Goal: Information Seeking & Learning: Learn about a topic

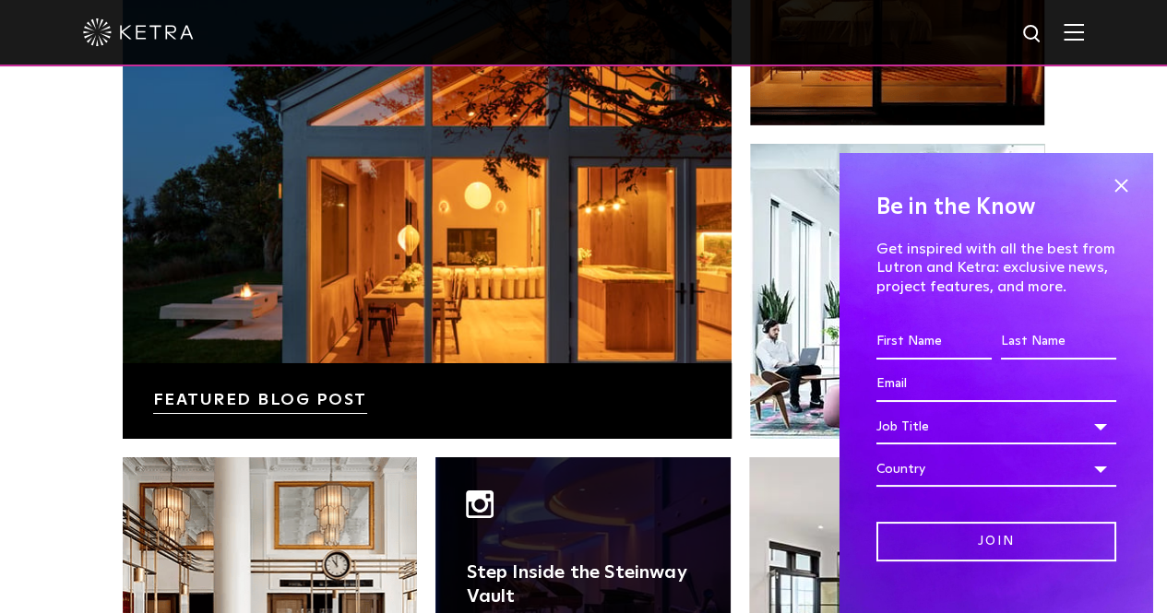
scroll to position [3412, 0]
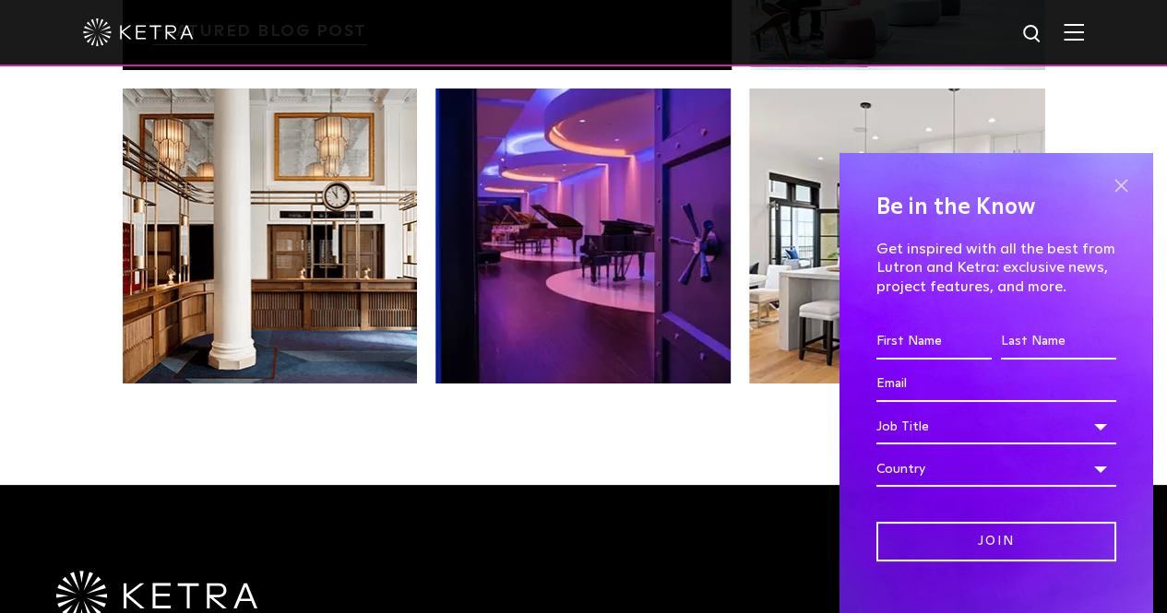
click at [1107, 180] on span at bounding box center [1121, 186] width 28 height 28
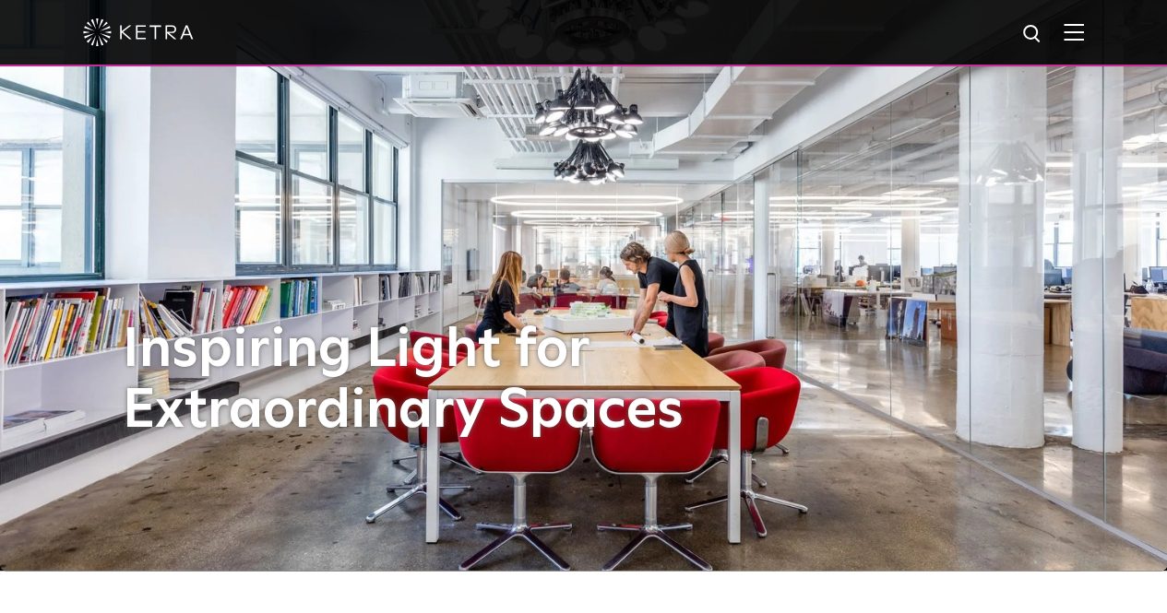
scroll to position [0, 0]
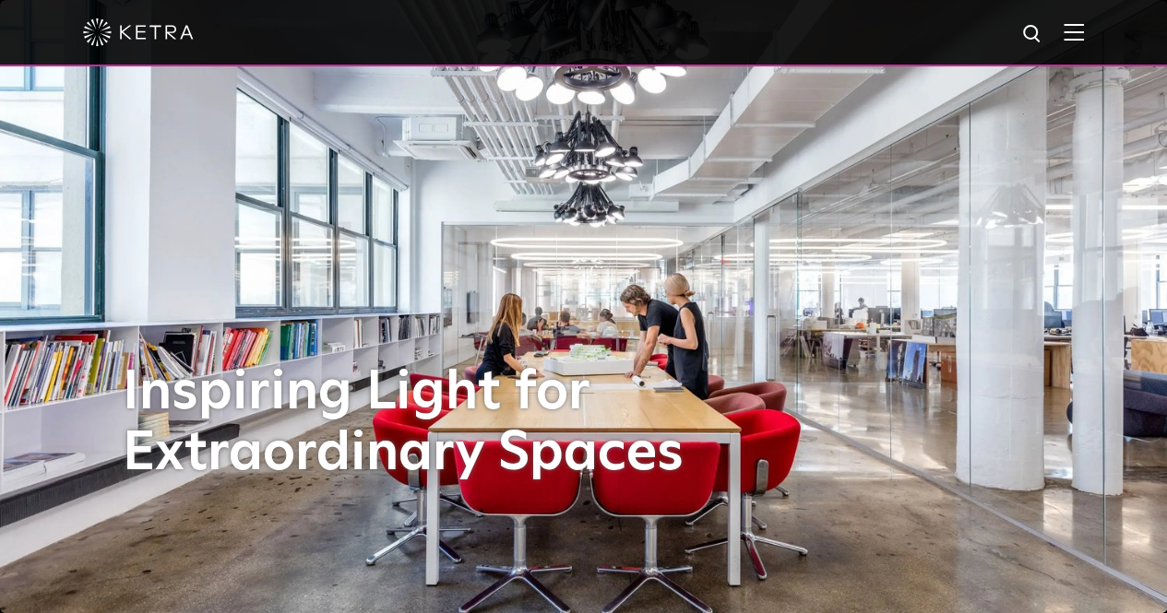
click at [1084, 29] on img at bounding box center [1073, 32] width 20 height 18
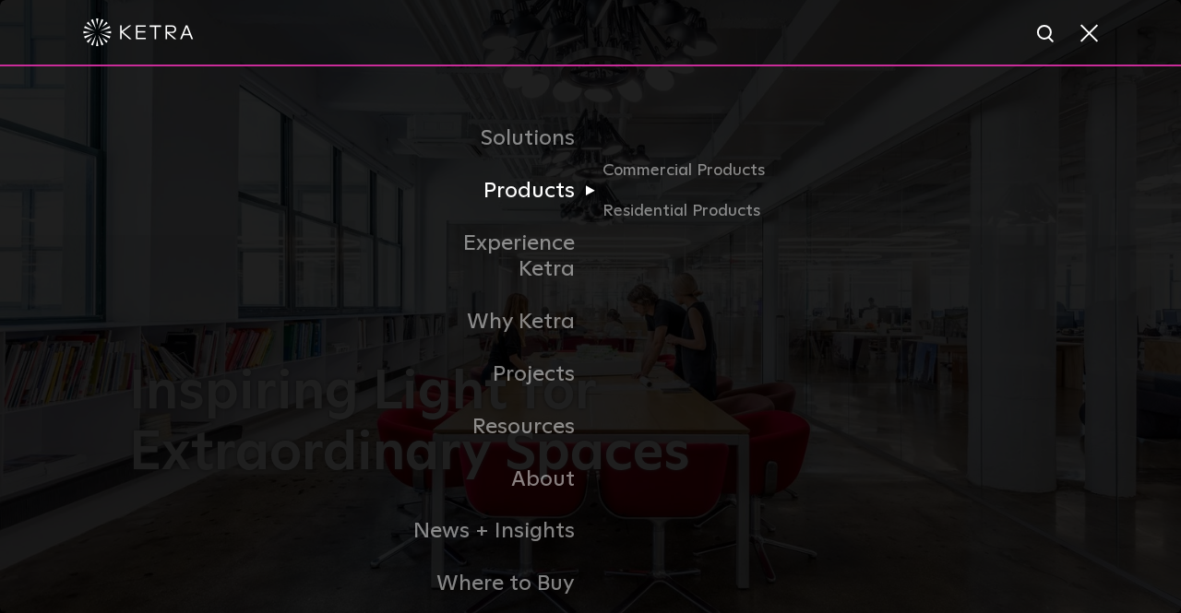
click at [499, 189] on link "Products" at bounding box center [495, 191] width 189 height 53
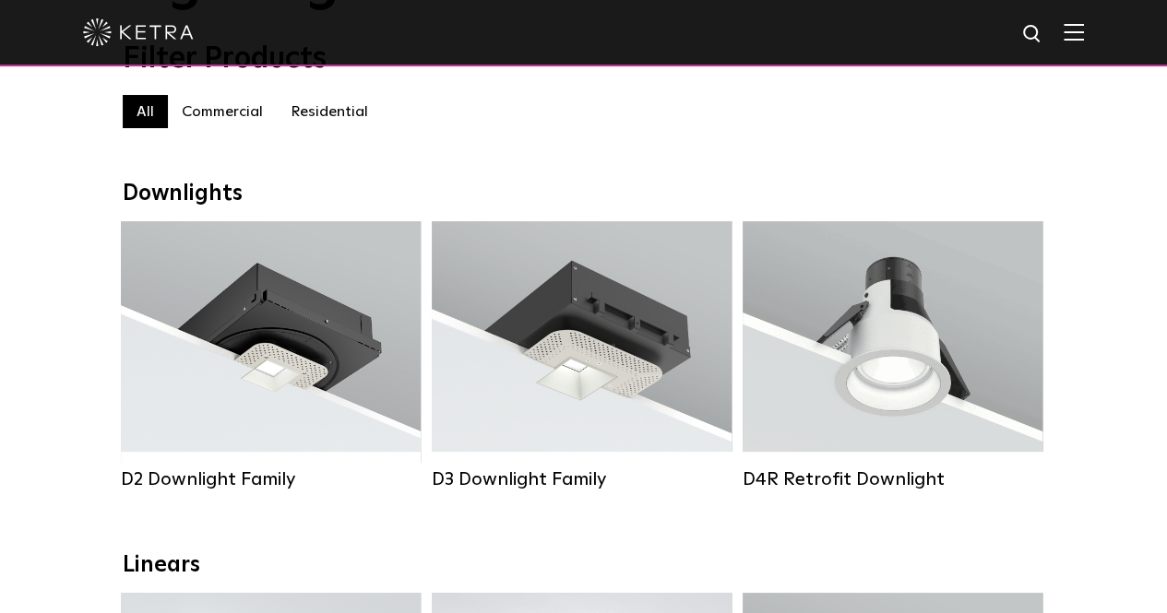
scroll to position [184, 0]
click at [338, 101] on label "Residential" at bounding box center [329, 112] width 105 height 33
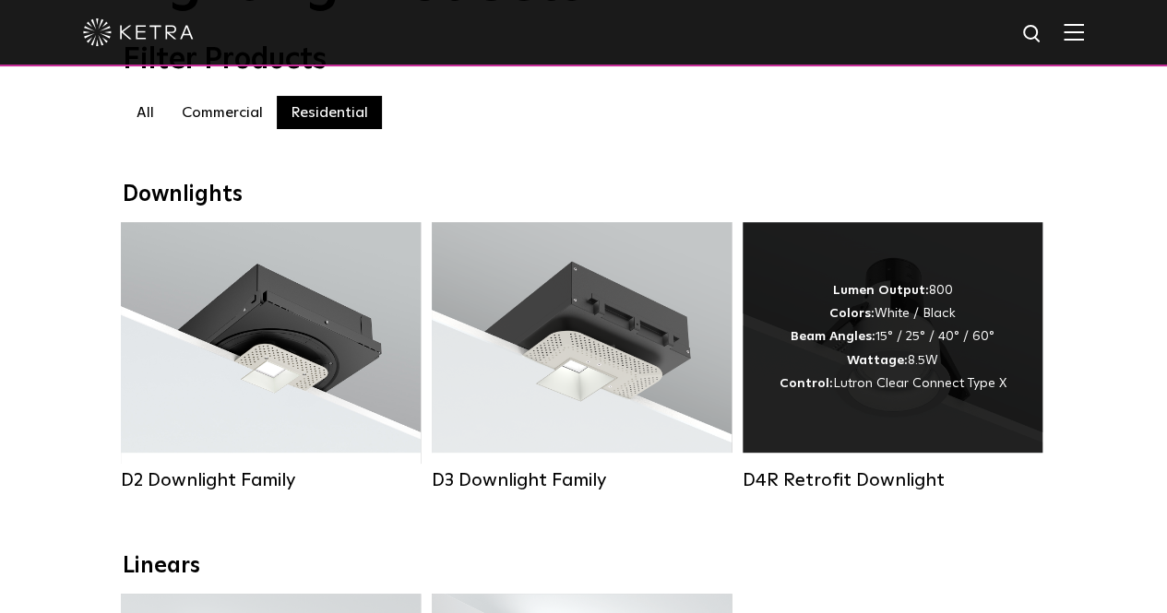
click at [860, 367] on strong "Wattage:" at bounding box center [877, 360] width 61 height 13
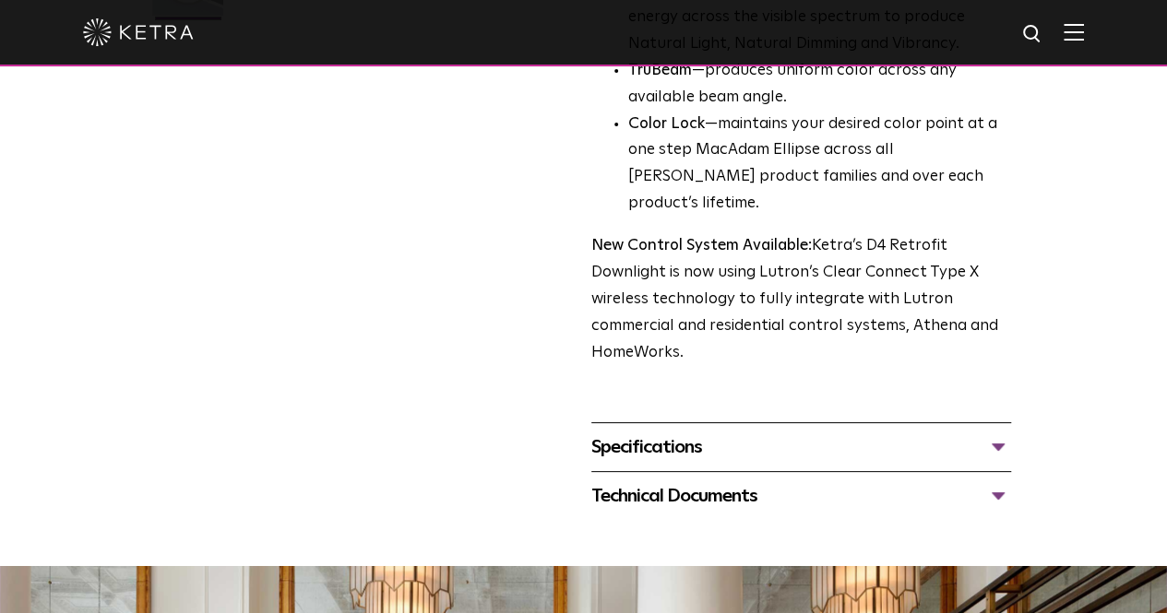
scroll to position [646, 0]
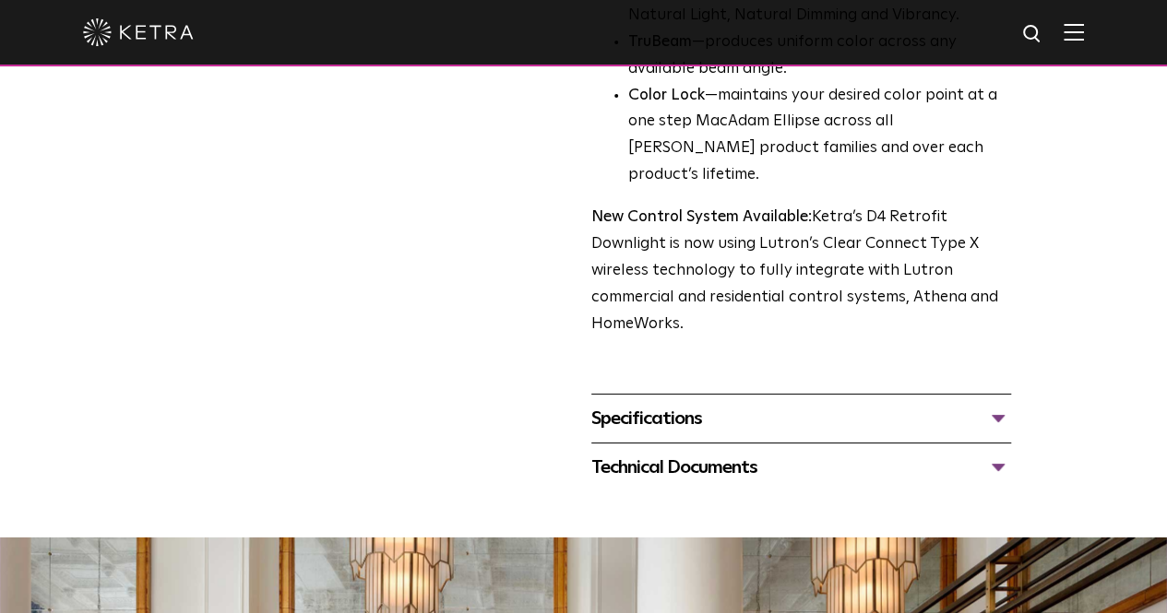
click at [966, 404] on div "Specifications" at bounding box center [801, 419] width 420 height 30
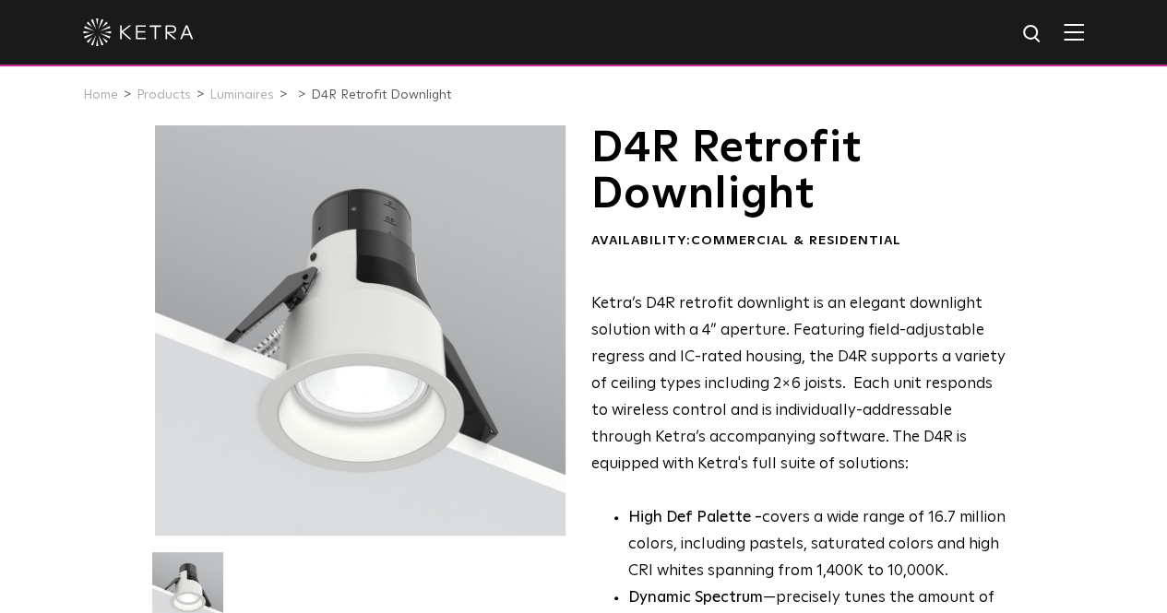
scroll to position [0, 0]
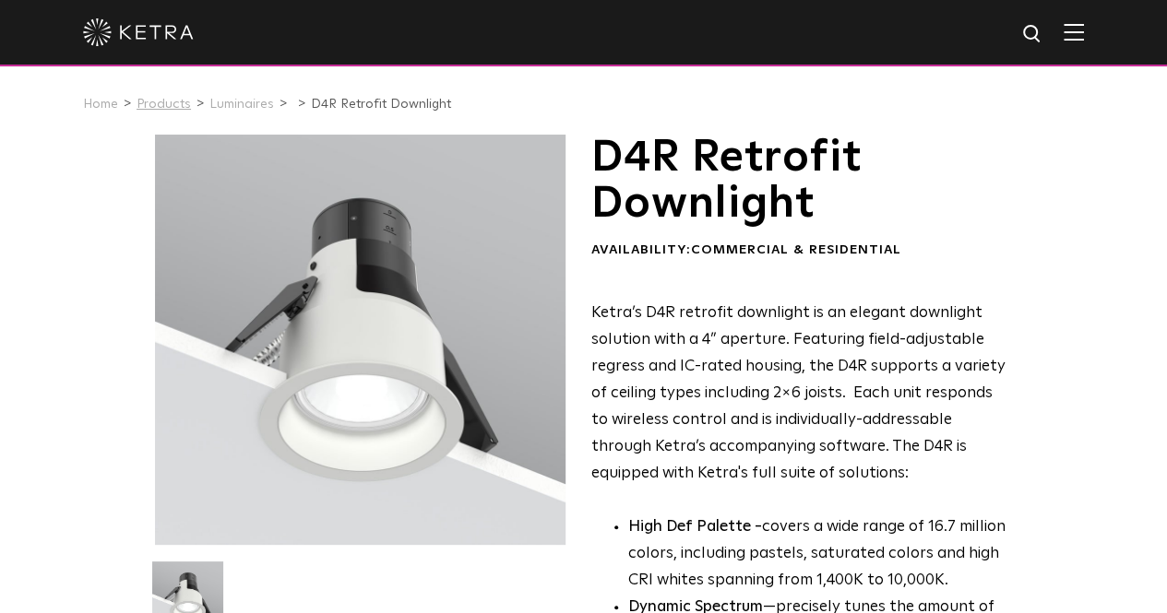
click at [171, 102] on link "Products" at bounding box center [163, 104] width 54 height 13
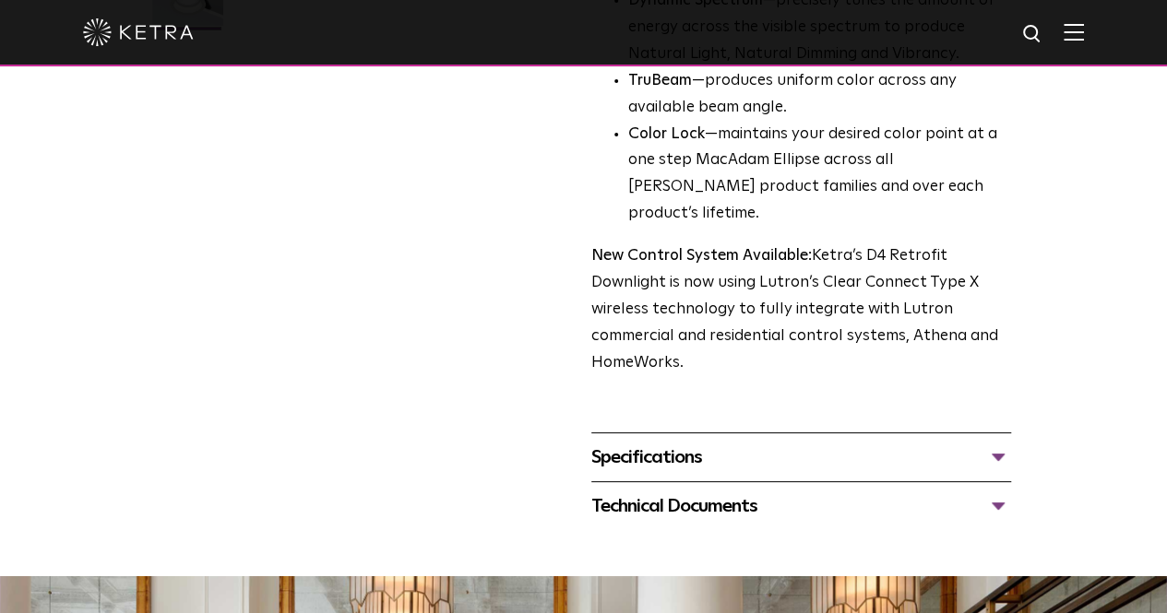
scroll to position [646, 0]
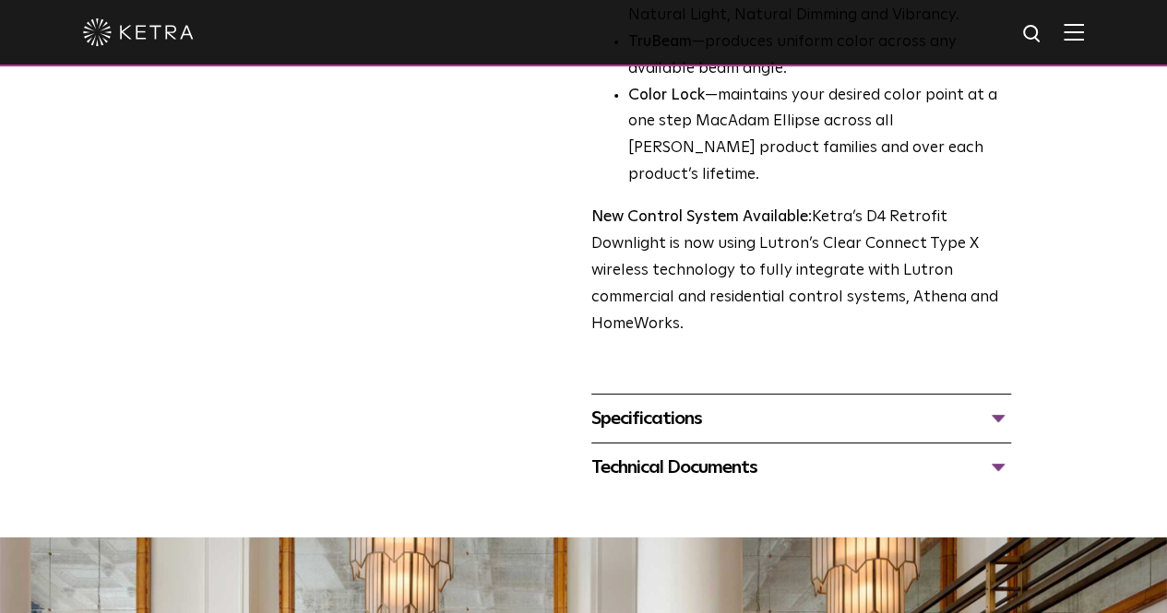
click at [671, 404] on div "Specifications" at bounding box center [801, 419] width 420 height 30
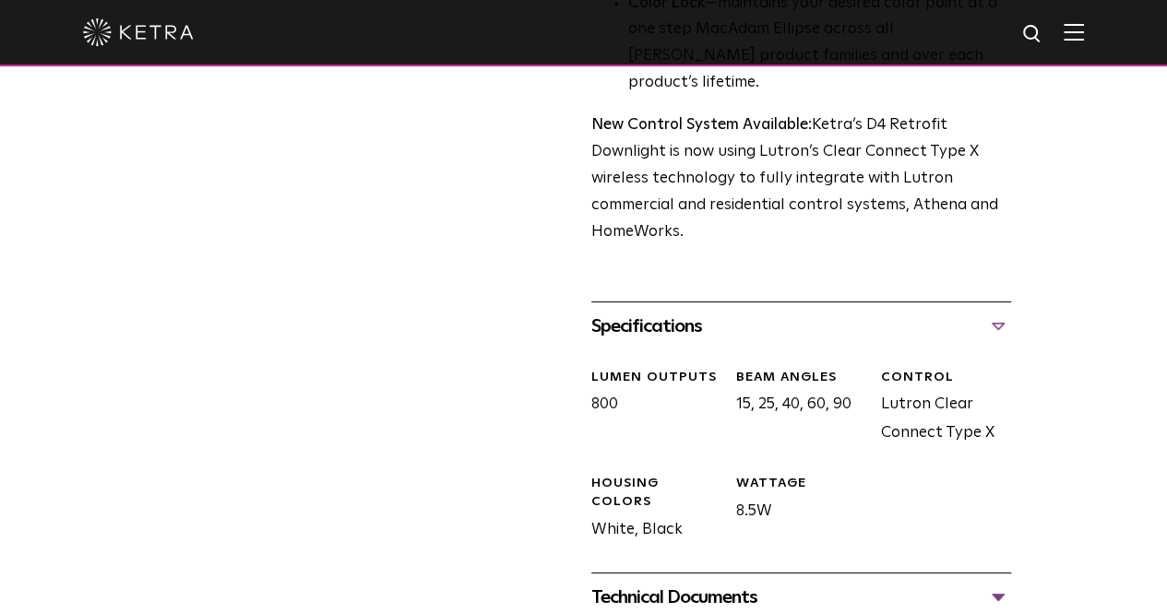
scroll to position [830, 0]
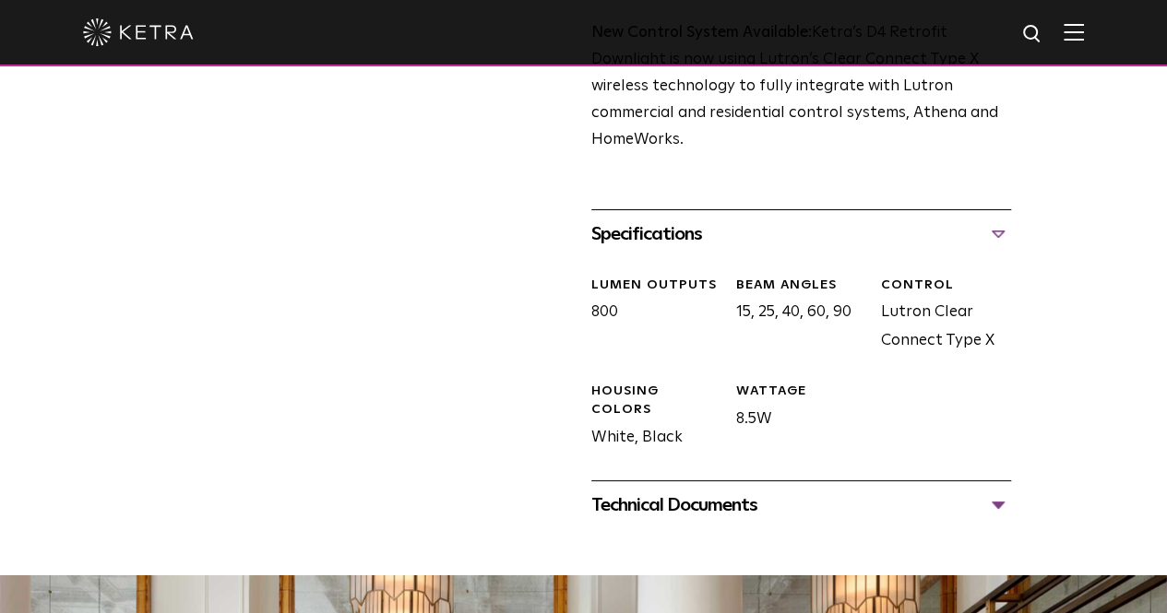
click at [667, 491] on div "Technical Documents" at bounding box center [801, 506] width 420 height 30
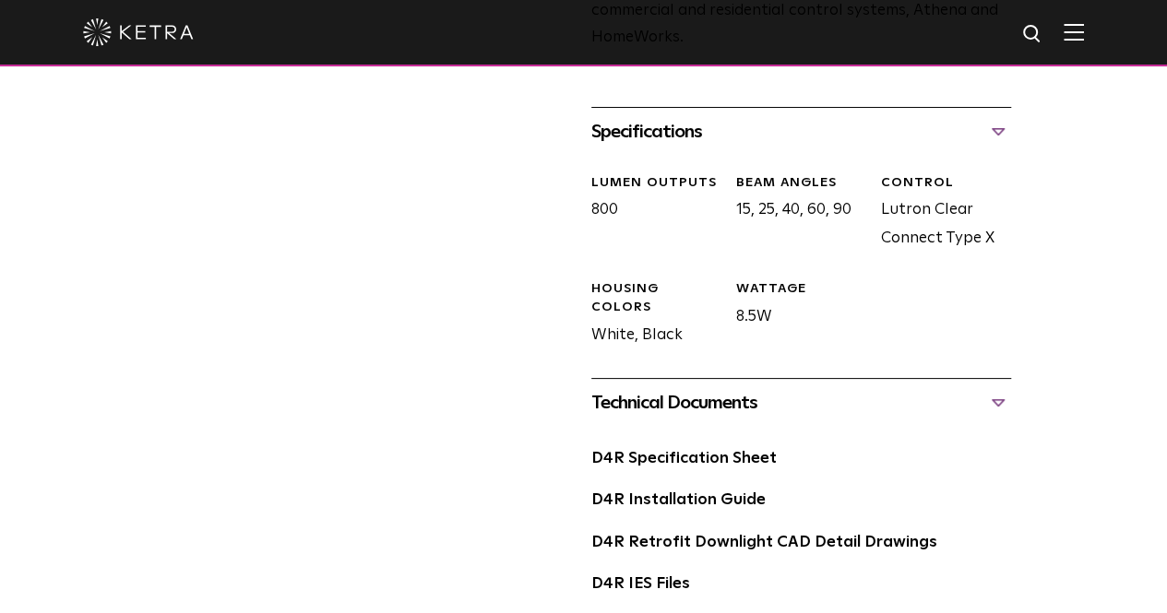
scroll to position [1015, 0]
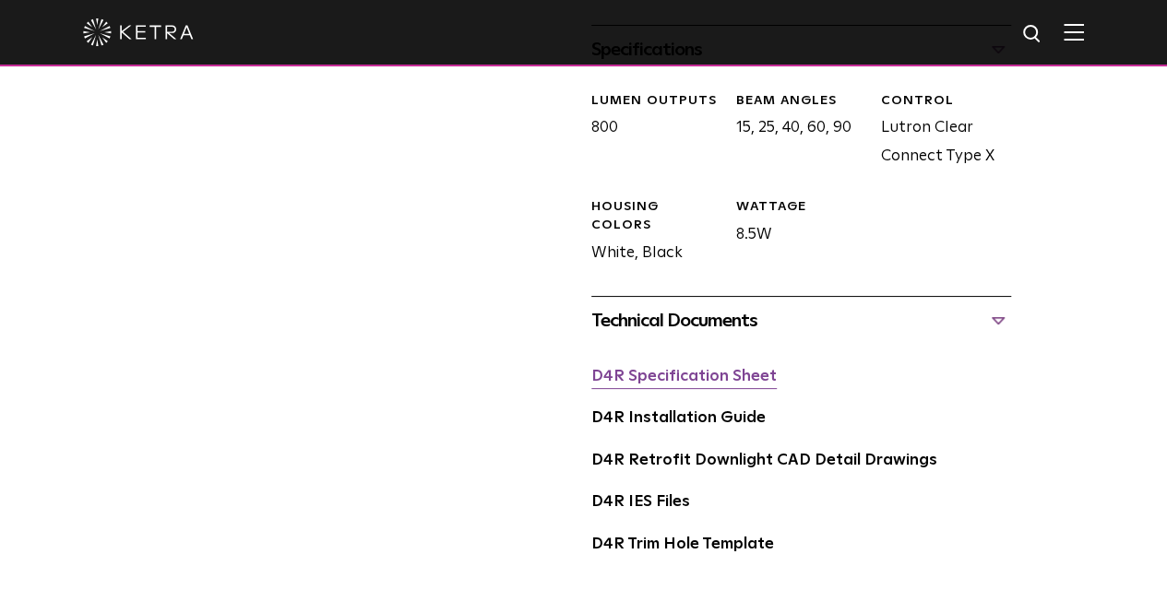
click at [634, 369] on link "D4R Specification Sheet" at bounding box center [683, 377] width 185 height 16
click at [653, 410] on link "D4R Installation Guide" at bounding box center [678, 418] width 174 height 16
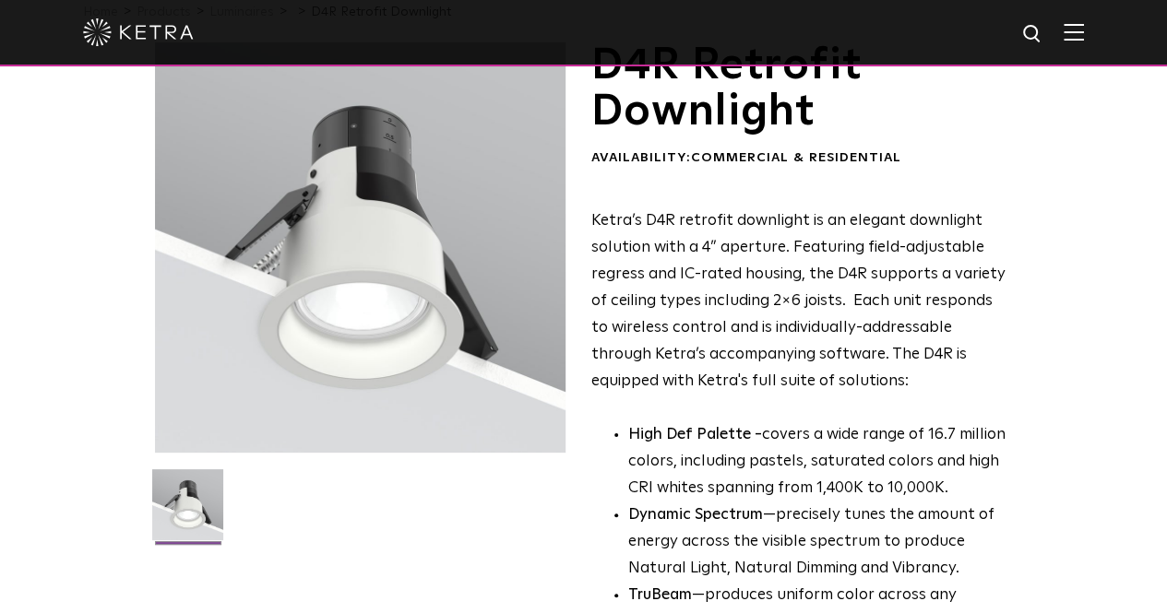
scroll to position [0, 0]
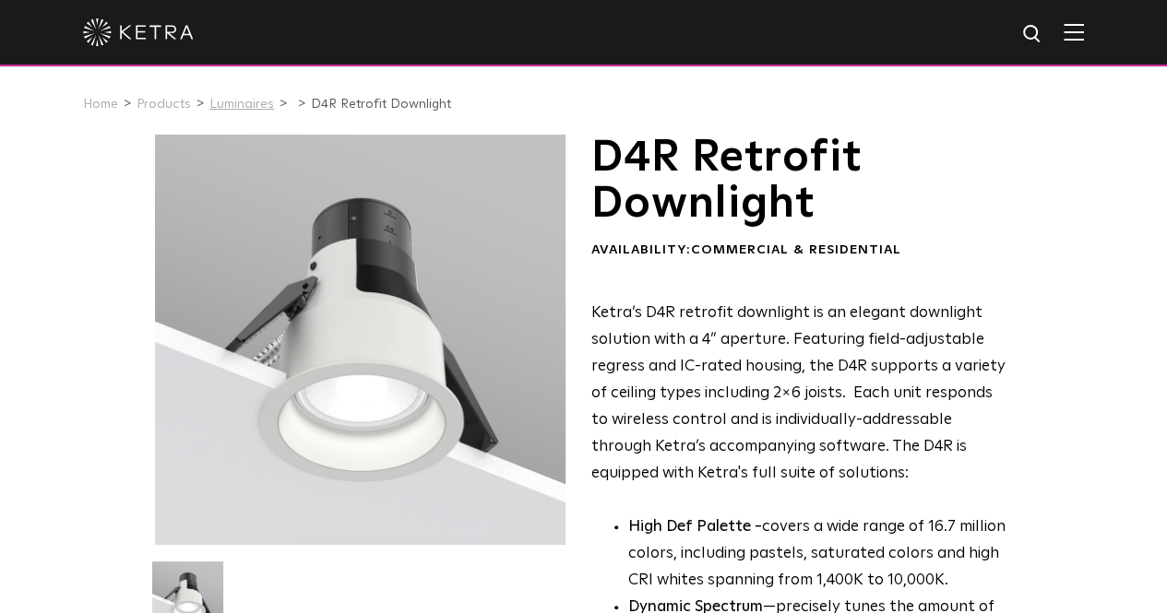
click at [219, 108] on link "Luminaires" at bounding box center [241, 104] width 65 height 13
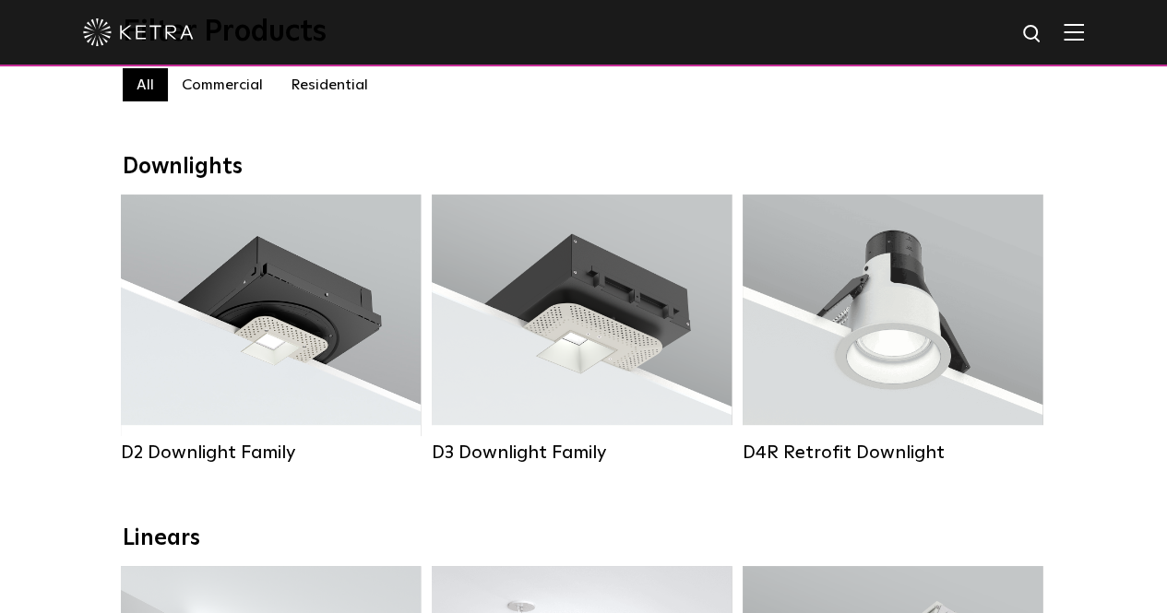
scroll to position [184, 0]
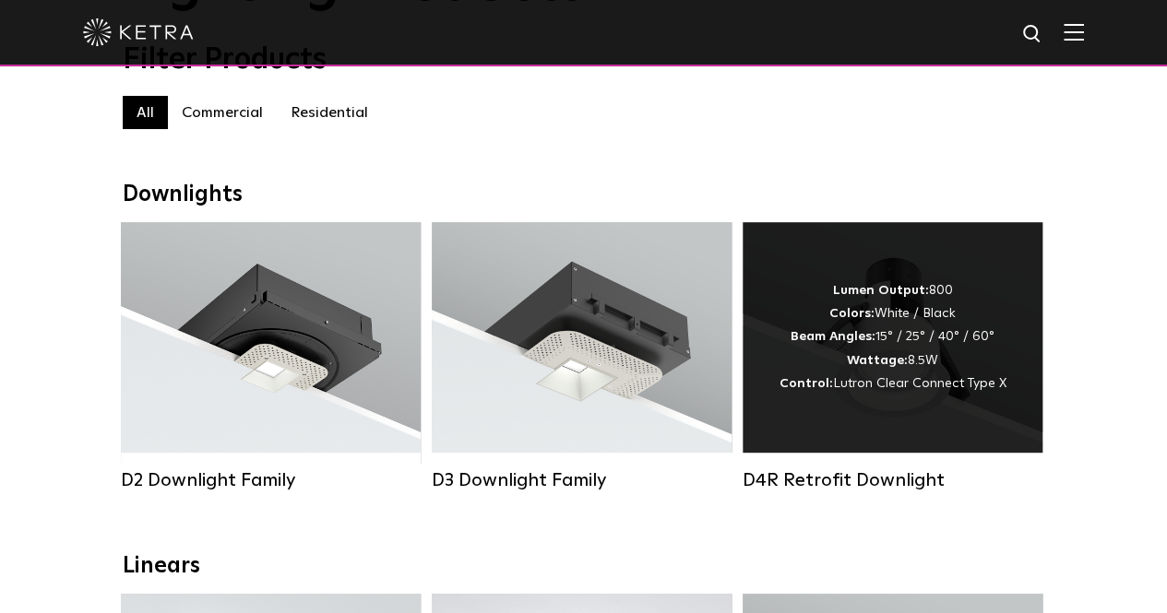
click at [869, 367] on strong "Wattage:" at bounding box center [877, 360] width 61 height 13
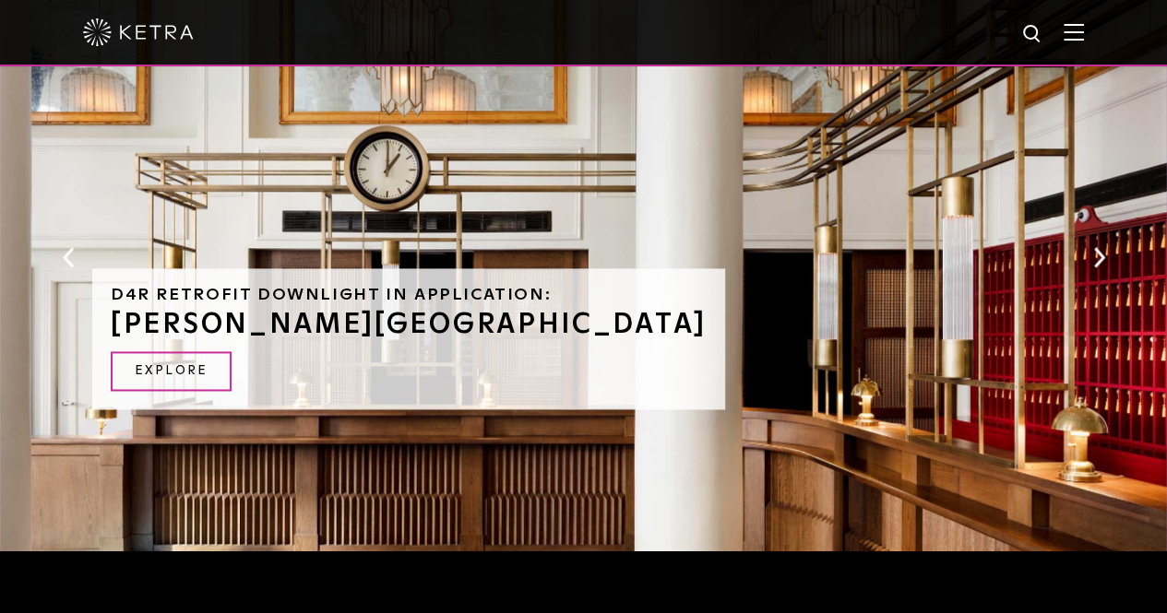
scroll to position [1650, 0]
